Goal: Find contact information

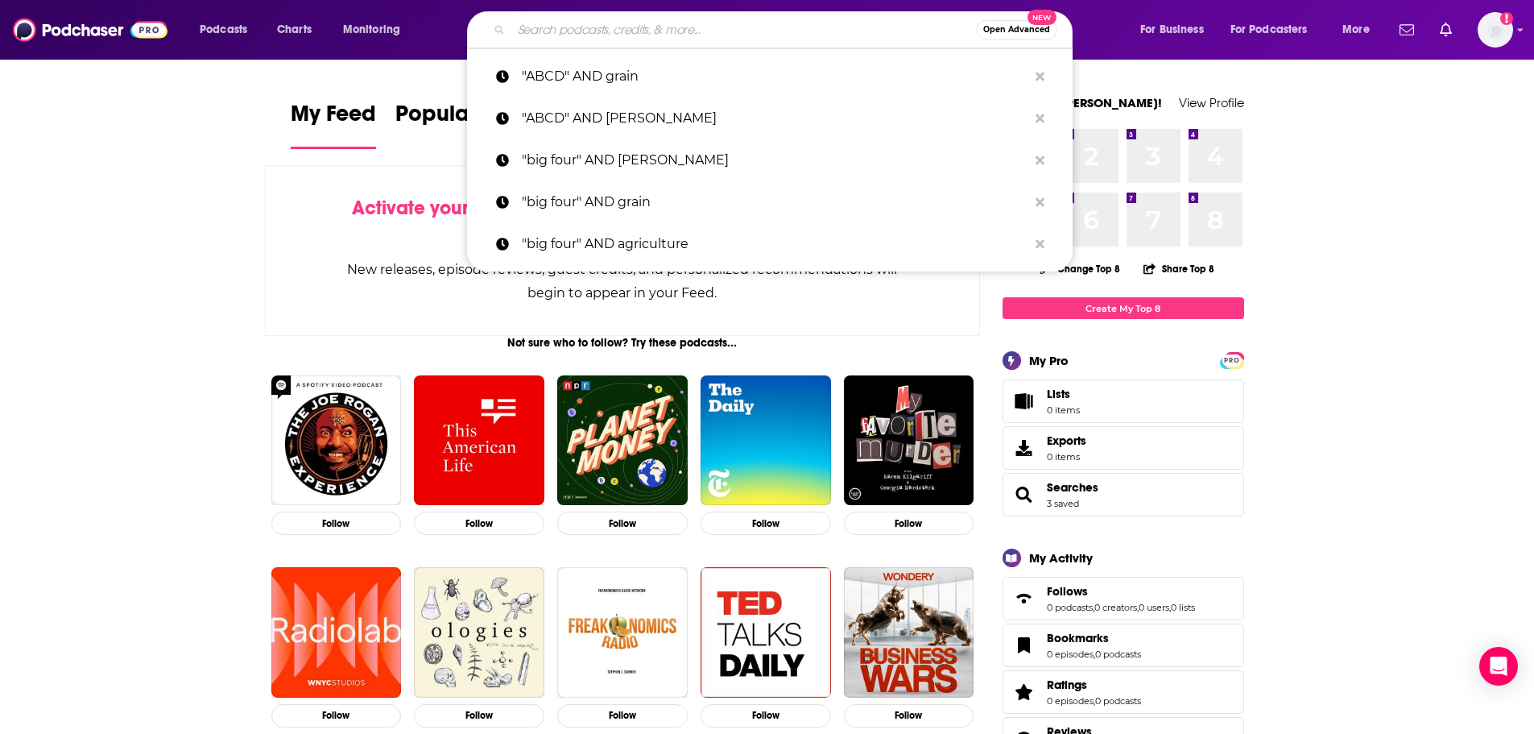
click at [569, 31] on input "Search podcasts, credits, & more..." at bounding box center [743, 30] width 465 height 26
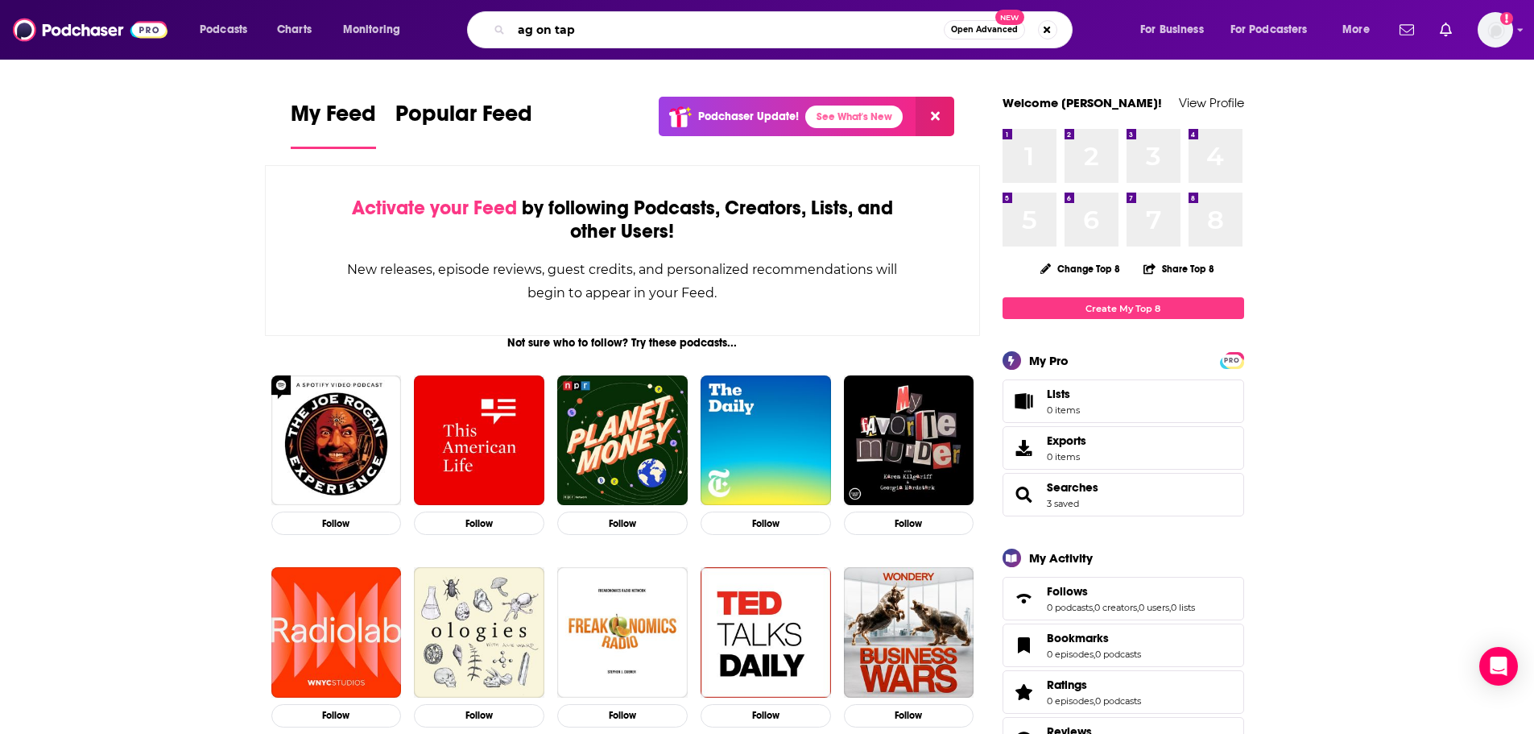
type input "ag on tap"
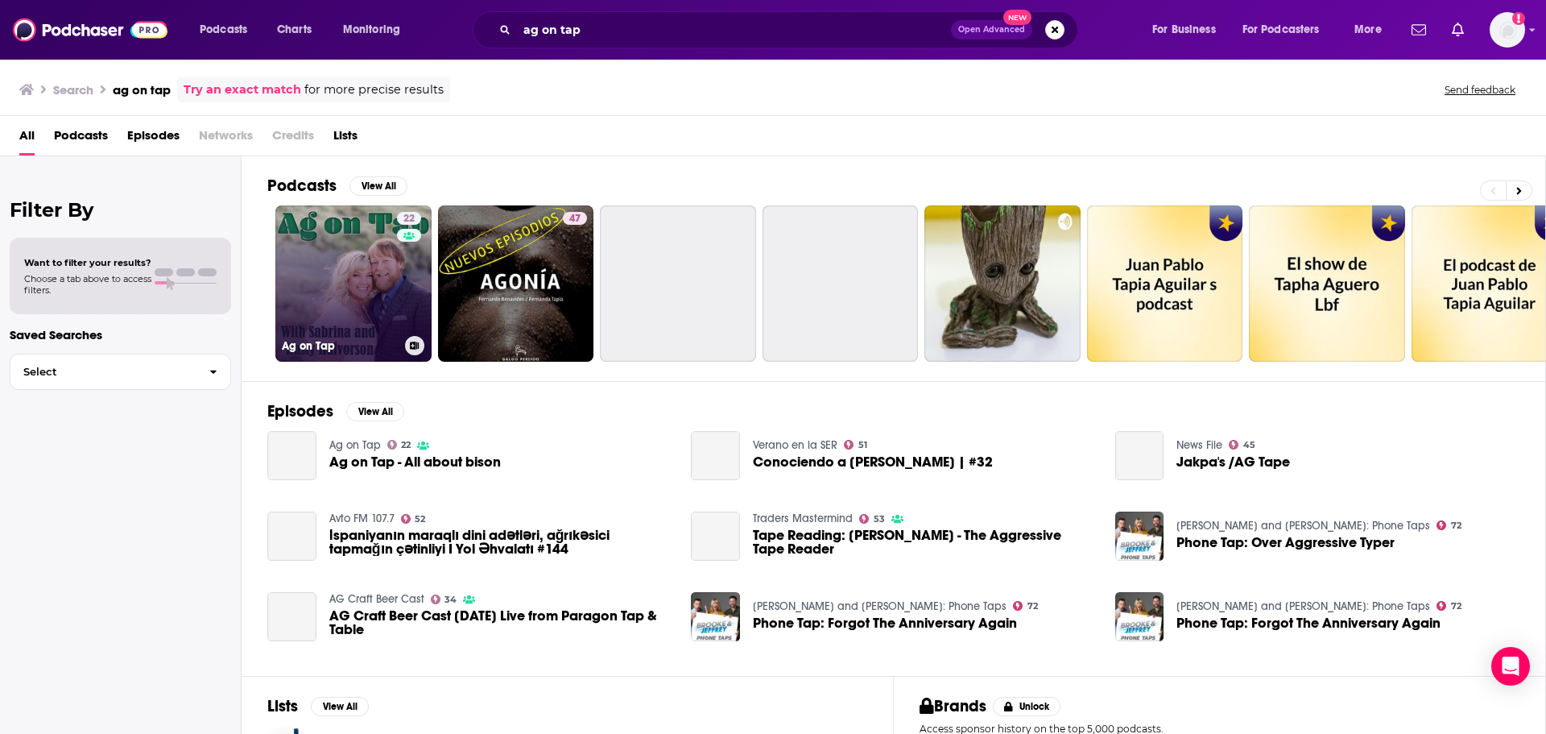
click at [328, 268] on link "22 Ag on Tap" at bounding box center [353, 283] width 156 height 156
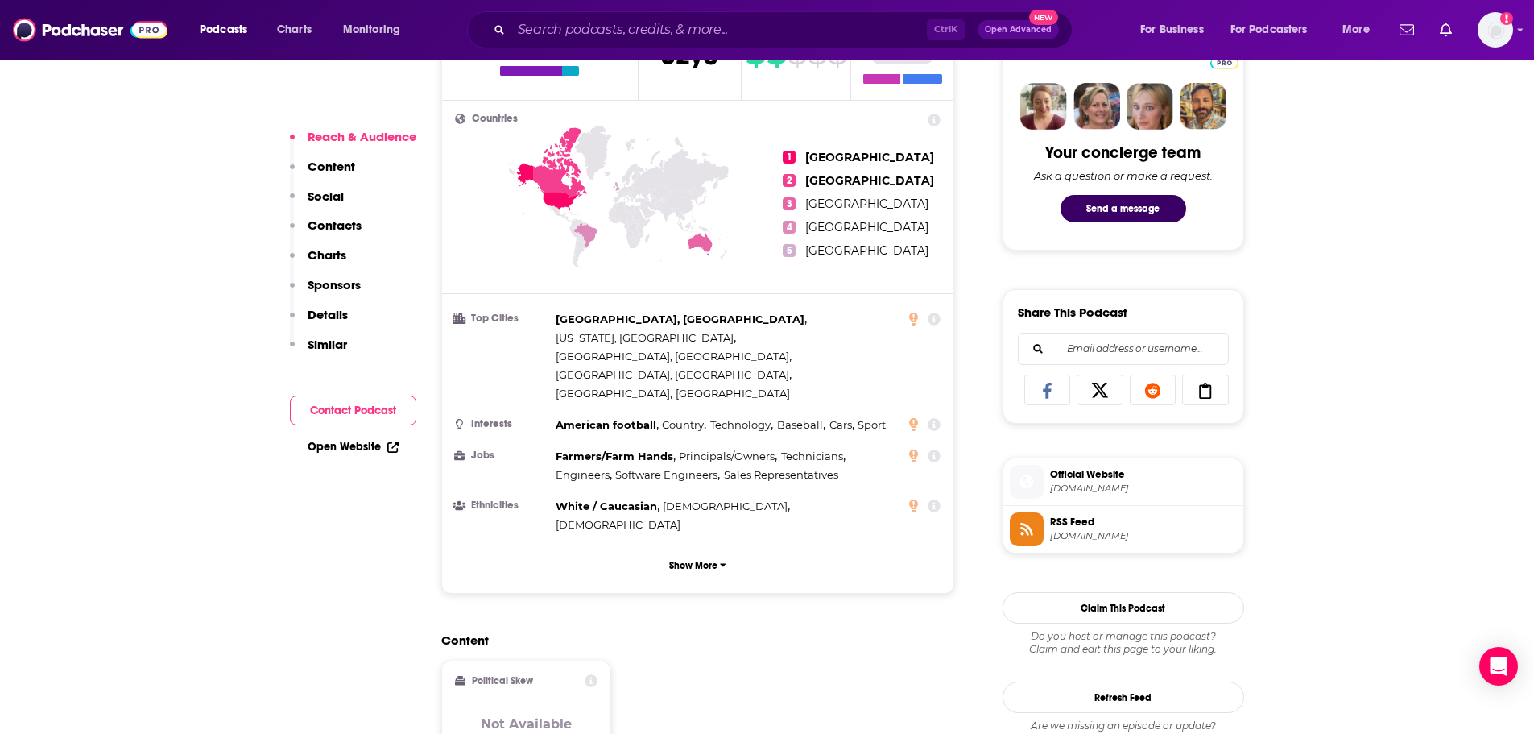
scroll to position [781, 0]
click at [342, 228] on p "Contacts" at bounding box center [335, 224] width 54 height 15
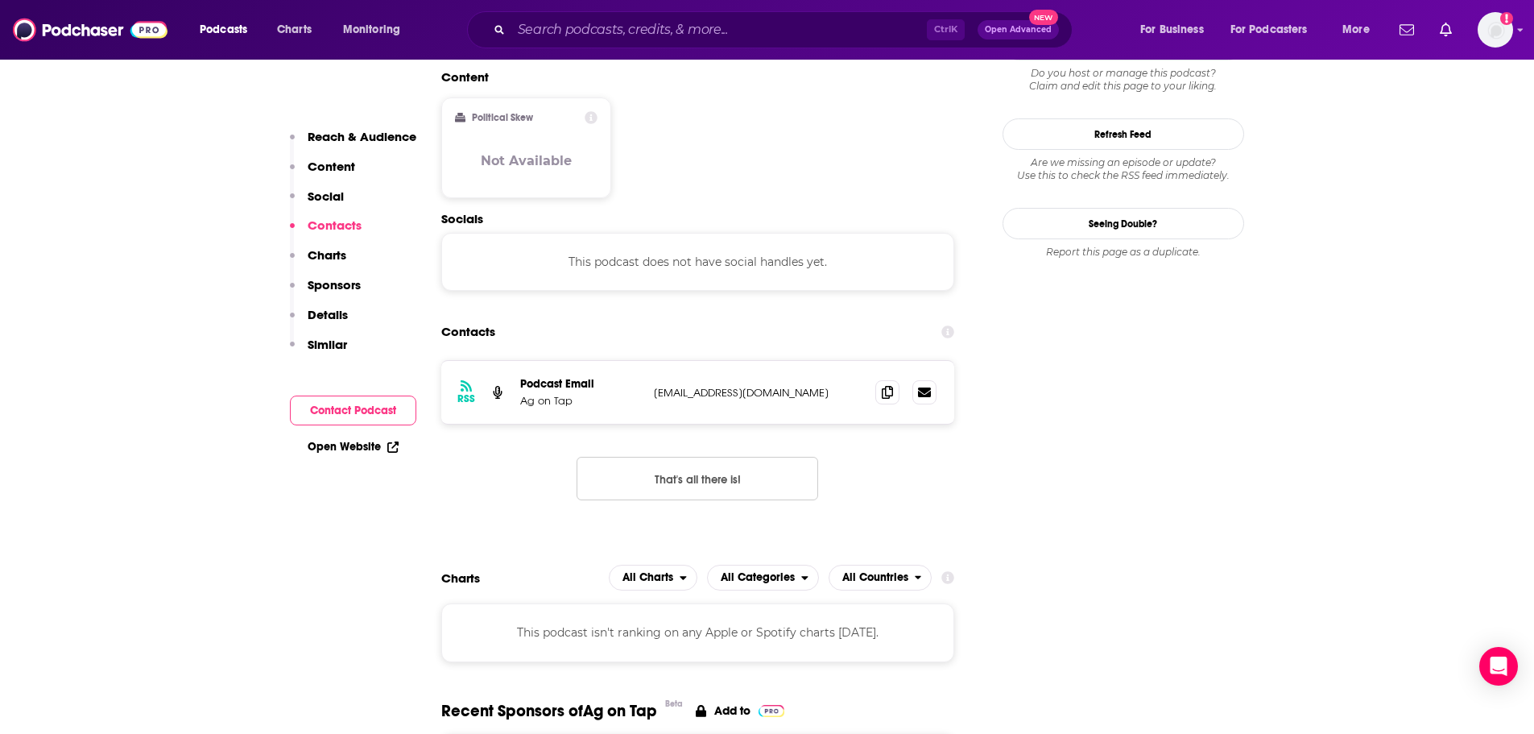
scroll to position [1354, 0]
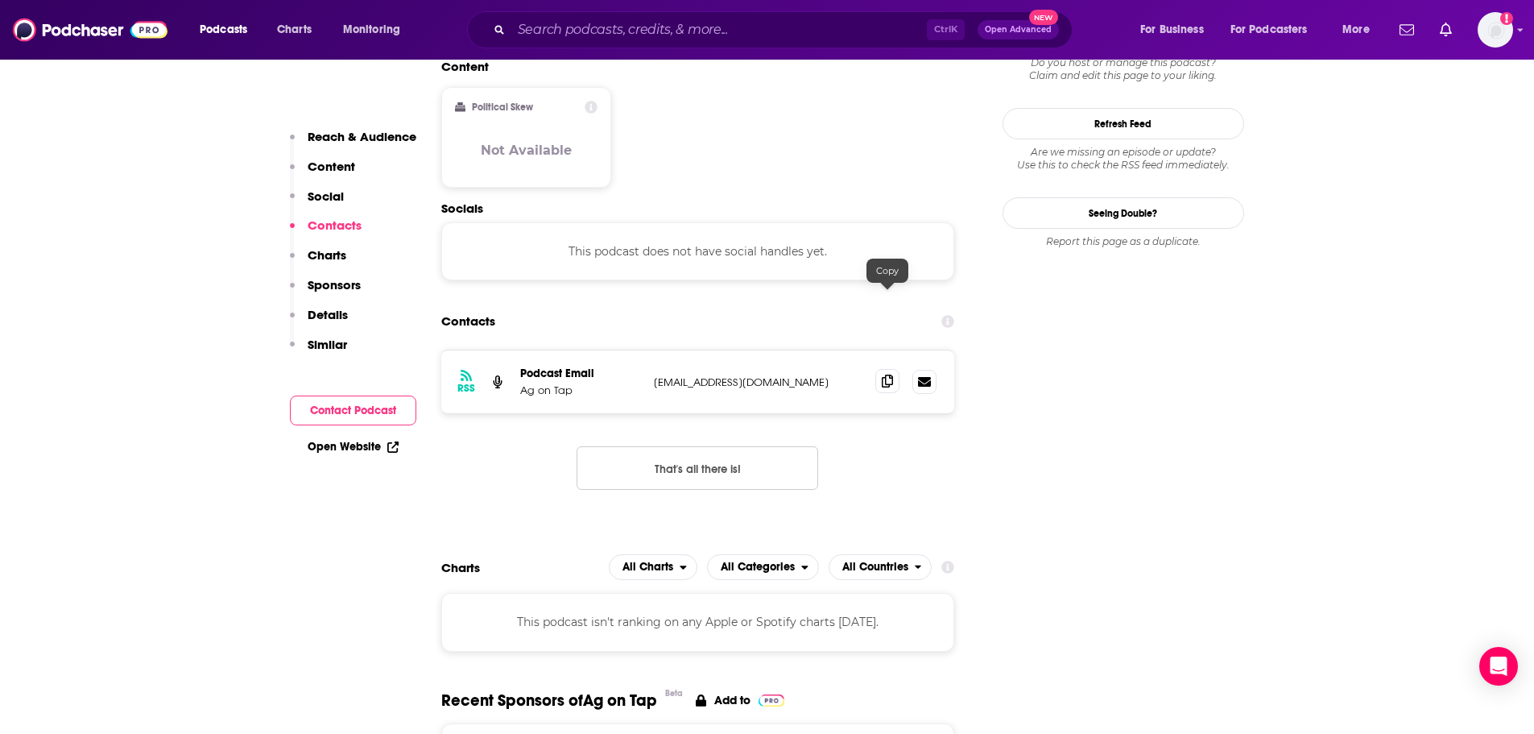
click at [881, 369] on span at bounding box center [887, 381] width 24 height 24
click at [884, 375] on icon at bounding box center [887, 381] width 11 height 13
